Goal: Information Seeking & Learning: Learn about a topic

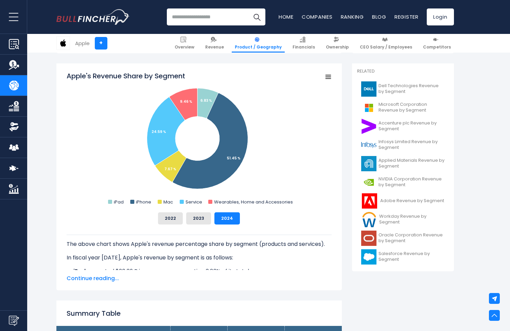
scroll to position [188, 0]
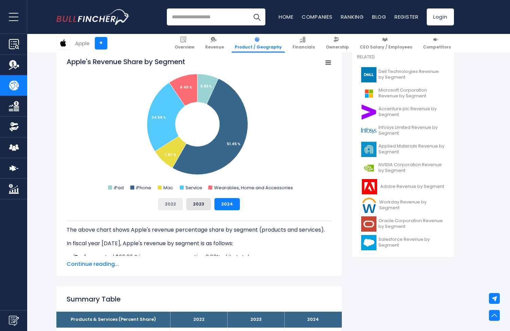
click at [172, 204] on button "2022" at bounding box center [170, 204] width 25 height 12
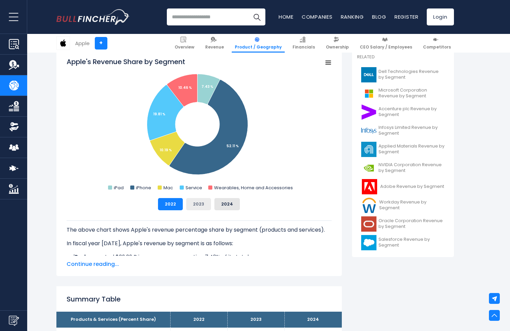
click at [199, 203] on button "2023" at bounding box center [198, 204] width 25 height 12
click at [227, 201] on button "2024" at bounding box center [226, 204] width 25 height 12
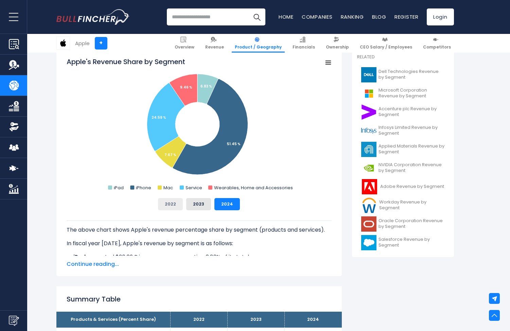
click at [168, 203] on button "2022" at bounding box center [170, 204] width 25 height 12
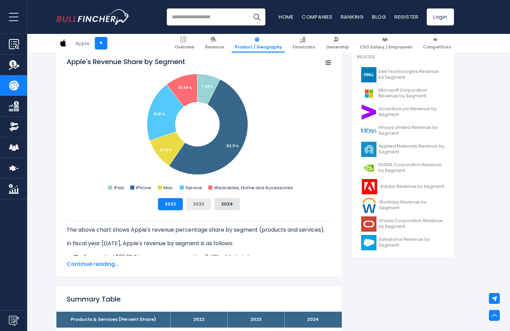
click at [190, 200] on button "2023" at bounding box center [198, 204] width 25 height 12
click at [227, 203] on button "2024" at bounding box center [226, 204] width 25 height 12
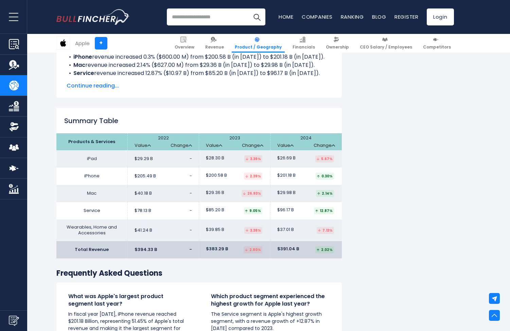
scroll to position [1089, 0]
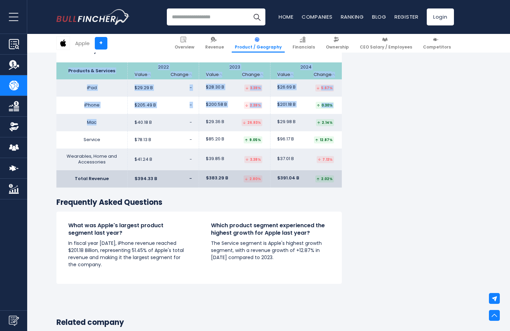
drag, startPoint x: 65, startPoint y: 71, endPoint x: 115, endPoint y: 122, distance: 72.0
click at [115, 122] on table "Products & Services 2022 Value Change 2023" at bounding box center [198, 124] width 285 height 125
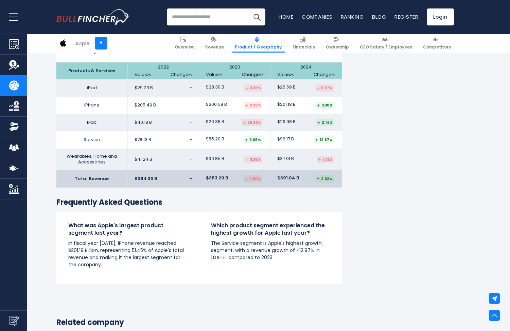
click at [67, 52] on div "Apple + Overview Revenue Product / Geography Financials Ownership" at bounding box center [254, 43] width 407 height 19
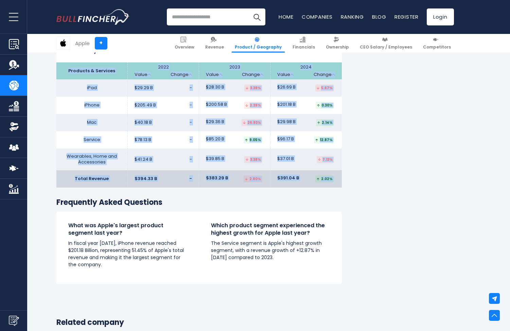
drag, startPoint x: 57, startPoint y: 57, endPoint x: 300, endPoint y: 188, distance: 275.9
copy div "Products & Services 2022 Value Change 2023 Value Change 2024 Value Change iPad …"
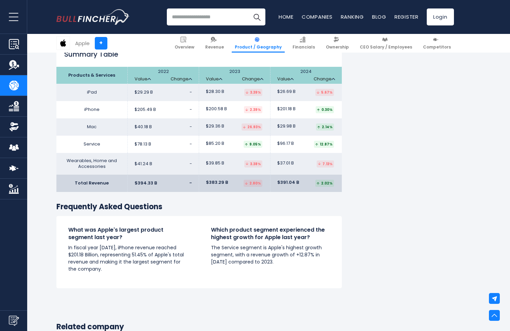
scroll to position [1081, 0]
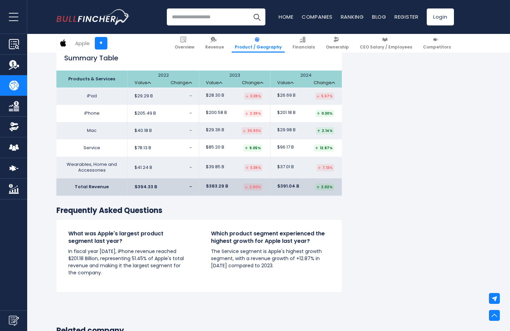
click at [255, 129] on div "26.93%" at bounding box center [251, 130] width 21 height 7
click at [86, 77] on th "Products & Services" at bounding box center [91, 79] width 71 height 17
click at [68, 77] on th "Products & Services" at bounding box center [91, 79] width 71 height 17
drag, startPoint x: 58, startPoint y: 71, endPoint x: 356, endPoint y: 183, distance: 317.9
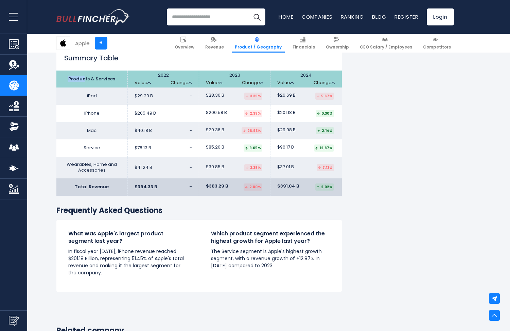
copy table "Produc"
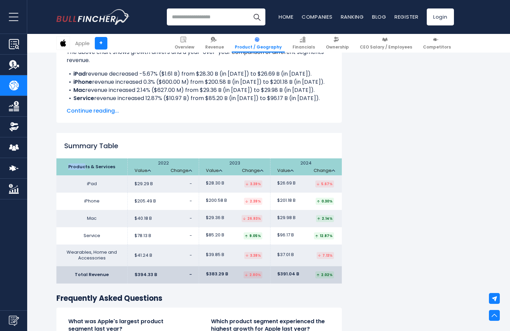
scroll to position [1005, 0]
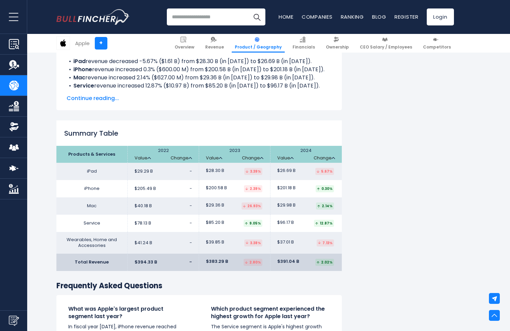
click at [100, 99] on span "Continue reading..." at bounding box center [199, 98] width 265 height 8
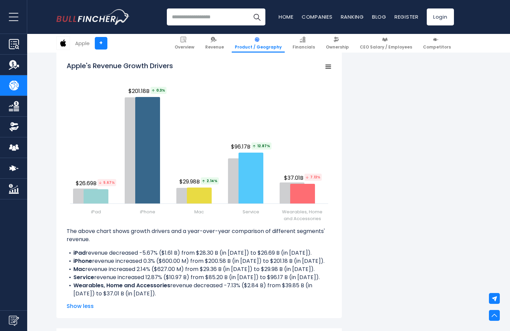
scroll to position [813, 0]
drag, startPoint x: 76, startPoint y: 86, endPoint x: 65, endPoint y: 102, distance: 19.9
click at [65, 102] on div "Apple's Revenue Growth Drivers Created with Highcharts 12.1.2 Chart context men…" at bounding box center [198, 184] width 285 height 269
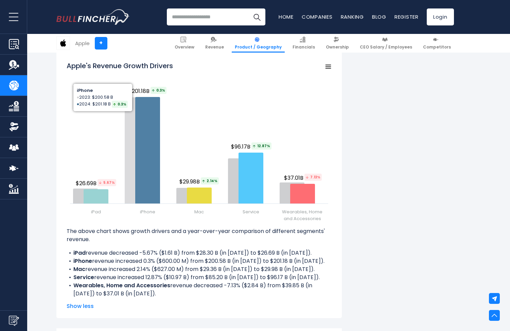
drag, startPoint x: 66, startPoint y: 64, endPoint x: 131, endPoint y: 131, distance: 93.2
click at [131, 131] on icon "Created with Highcharts 12.1.2 Chart context menu Apple's Revenue Growth Drivers" at bounding box center [199, 143] width 265 height 170
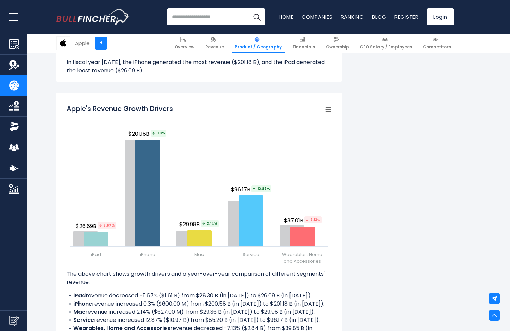
scroll to position [755, 0]
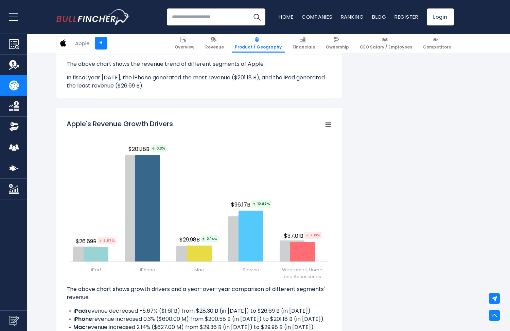
click at [327, 123] on icon "Apple's Revenue Growth Drivers" at bounding box center [328, 124] width 5 height 3
click at [323, 165] on li "Download PNG Image" at bounding box center [305, 167] width 50 height 10
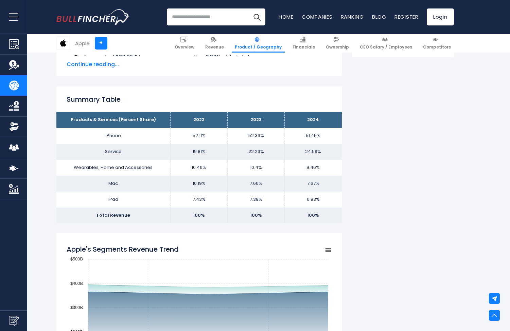
scroll to position [391, 0]
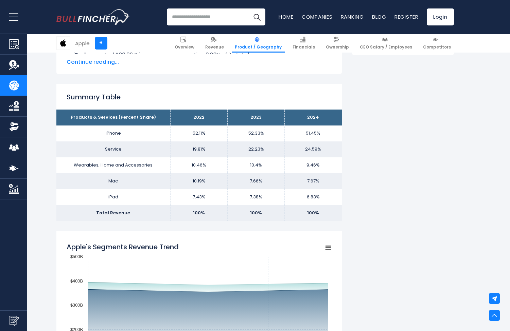
click at [292, 87] on div "Summary Table Products & Services (Percent Share) 2022 2023 2024 iPhone 52.11% …" at bounding box center [198, 152] width 285 height 137
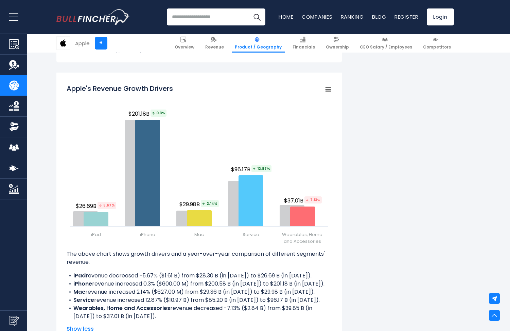
scroll to position [791, 0]
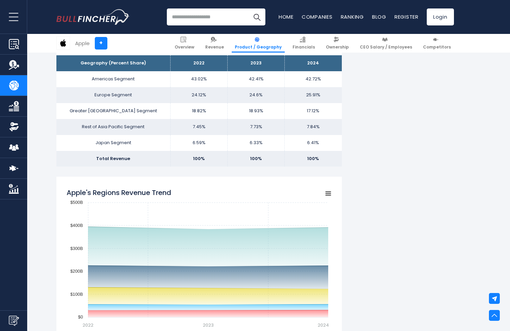
scroll to position [451, 0]
